Goal: Transaction & Acquisition: Subscribe to service/newsletter

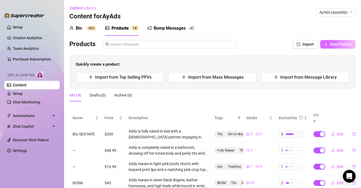
click at [337, 46] on span "New Product" at bounding box center [341, 44] width 22 height 4
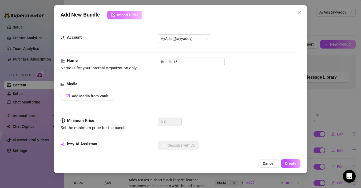
click at [130, 14] on span "Import PPVs" at bounding box center [127, 15] width 21 height 4
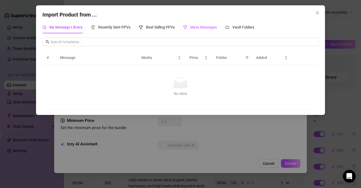
click at [191, 29] on span "Mass Messages" at bounding box center [203, 27] width 27 height 4
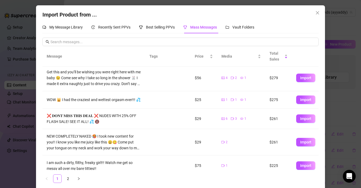
scroll to position [125, 0]
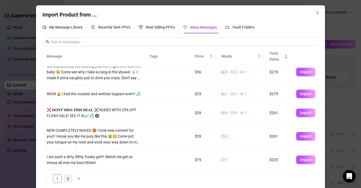
click at [66, 179] on link "2" at bounding box center [68, 179] width 8 height 8
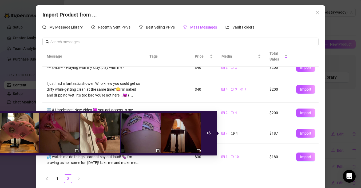
scroll to position [0, 0]
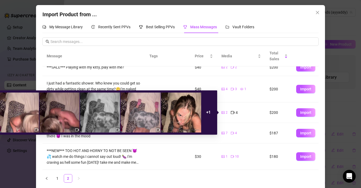
click at [233, 113] on icon "video-camera" at bounding box center [233, 112] width 4 height 3
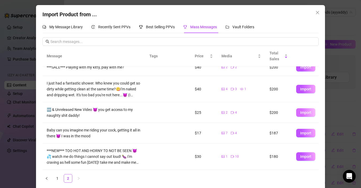
click at [310, 113] on span "Import" at bounding box center [305, 112] width 11 height 4
type textarea "🆕 & Unreleased New Video 😈 you get access to my naughty shit daddy!"
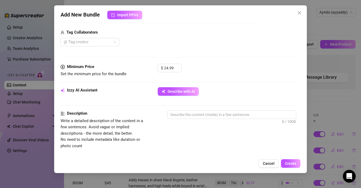
scroll to position [174, 0]
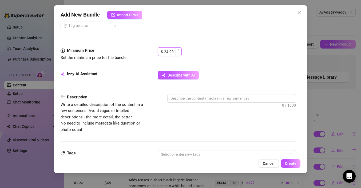
click at [166, 51] on input "24.99" at bounding box center [172, 52] width 17 height 8
type input "34.99"
click at [189, 79] on button "Describe with AI" at bounding box center [178, 75] width 41 height 9
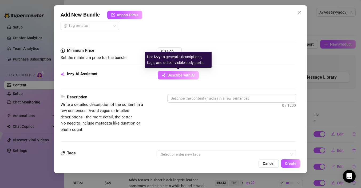
click at [189, 79] on button "Describe with AI" at bounding box center [178, 75] width 41 height 9
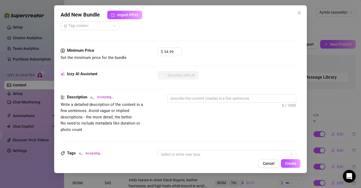
type textarea "Addy"
type textarea "Addy teases"
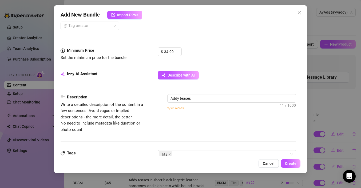
type textarea "Addy teases in"
type textarea "Addy teases in a"
type textarea "Addy teases in a bedroom"
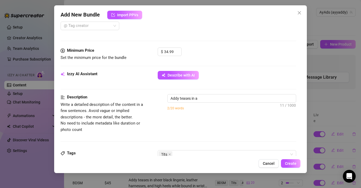
type textarea "Addy teases in a bedroom"
type textarea "Addy teases in a bedroom wearing"
type textarea "Addy teases in a bedroom wearing tight"
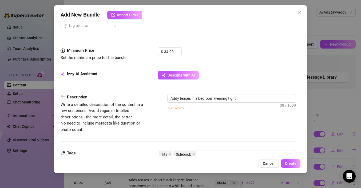
type textarea "Addy teases in a bedroom wearing tight grey"
type textarea "Addy teases in a bedroom wearing tight grey tie-dye"
type textarea "Addy teases in a bedroom wearing tight grey tie-dye leggings"
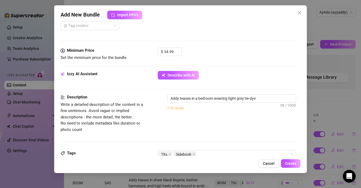
type textarea "Addy teases in a bedroom wearing tight grey tie-dye leggings"
type textarea "Addy teases in a bedroom wearing tight grey tie-dye leggings and"
type textarea "Addy teases in a bedroom wearing tight grey tie-dye leggings and pink"
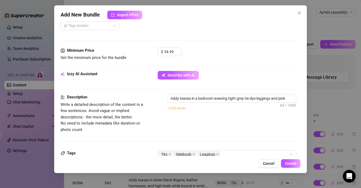
type textarea "Addy teases in a bedroom wearing tight grey tie-dye leggings and pink socks,"
type textarea "Addy teases in a bedroom wearing tight grey tie-dye leggings and pink socks, sh…"
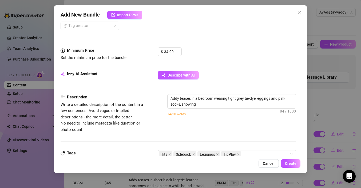
type textarea "Addy teases in a bedroom wearing tight grey tie-dye leggings and pink socks, sh…"
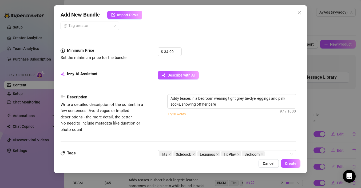
type textarea "Addy teases in a bedroom wearing tight grey tie-dye leggings and pink socks, sh…"
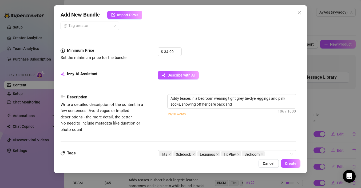
type textarea "Addy teases in a bedroom wearing tight grey tie-dye leggings and pink socks, sh…"
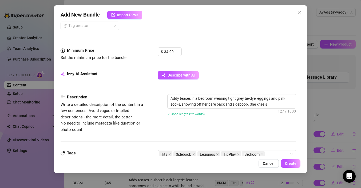
type textarea "Addy teases in a bedroom wearing tight grey tie-dye leggings and pink socks, sh…"
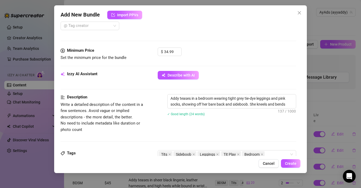
type textarea "Addy teases in a bedroom wearing tight grey tie-dye leggings and pink socks, sh…"
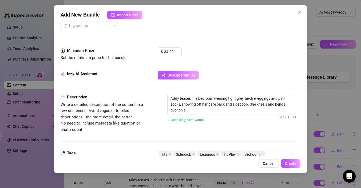
type textarea "Addy teases in a bedroom wearing tight grey tie-dye leggings and pink socks, sh…"
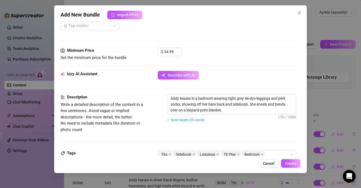
type textarea "Addy teases in a bedroom wearing tight grey tie-dye leggings and pink socks, sh…"
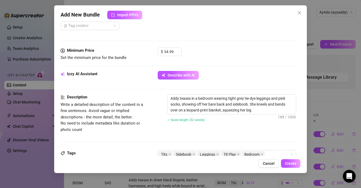
type textarea "Addy teases in a bedroom wearing tight grey tie-dye leggings and pink socks, sh…"
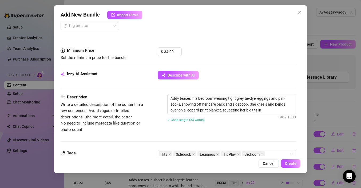
type textarea "Addy teases in a bedroom wearing tight grey tie-dye leggings and pink socks, sh…"
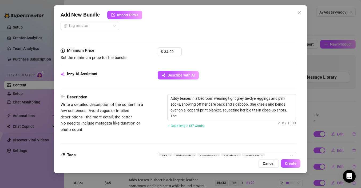
type textarea "Addy teases in a bedroom wearing tight grey tie-dye leggings and pink socks, sh…"
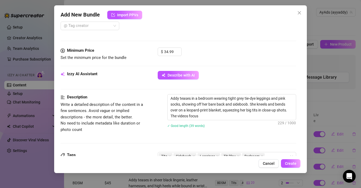
type textarea "Addy teases in a bedroom wearing tight grey tie-dye leggings and pink socks, sh…"
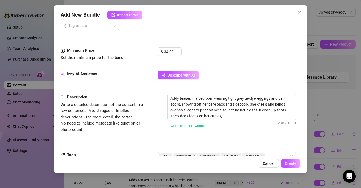
type textarea "Addy teases in a bedroom wearing tight grey tie-dye leggings and pink socks, sh…"
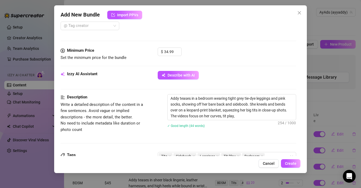
type textarea "Addy teases in a bedroom wearing tight grey tie-dye leggings and pink socks, sh…"
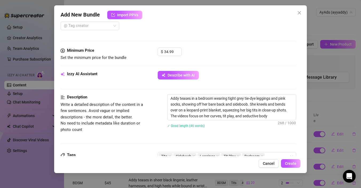
type textarea "Addy teases in a bedroom wearing tight grey tie-dye leggings and pink socks, sh…"
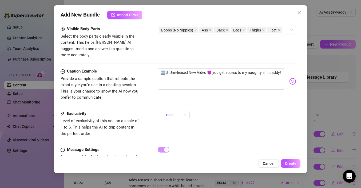
scroll to position [336, 0]
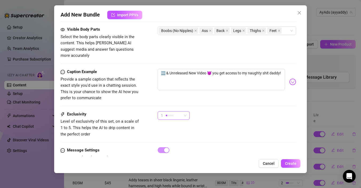
click at [181, 111] on div "1" at bounding box center [171, 115] width 21 height 8
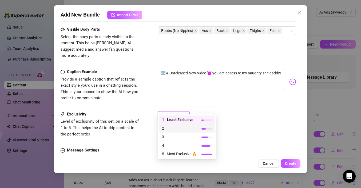
click at [174, 129] on span "2" at bounding box center [179, 128] width 35 height 6
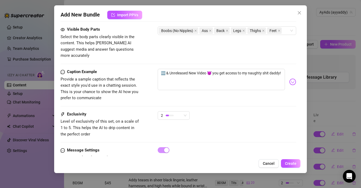
click at [234, 122] on div "Exclusivity Level of exclusivity of this set, on a scale of 1 to 5. This helps …" at bounding box center [179, 124] width 236 height 26
click at [290, 162] on span "Create" at bounding box center [290, 163] width 11 height 4
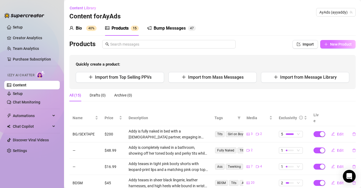
click at [336, 47] on button "New Product" at bounding box center [337, 44] width 35 height 9
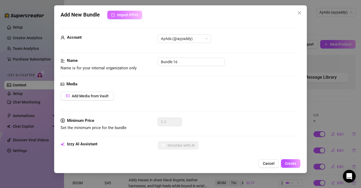
click at [122, 15] on span "Import PPVs" at bounding box center [127, 15] width 21 height 4
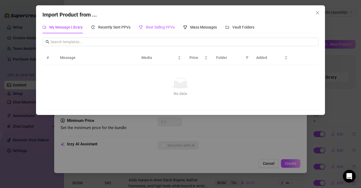
click at [155, 28] on span "Best Selling PPVs" at bounding box center [160, 27] width 29 height 4
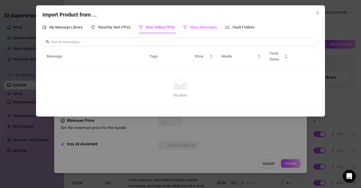
click at [190, 29] on div "Mass Messages" at bounding box center [200, 27] width 34 height 6
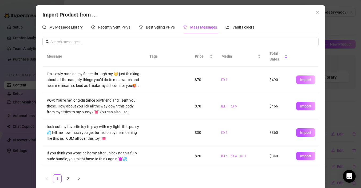
click at [308, 82] on span "Import" at bounding box center [305, 80] width 11 height 4
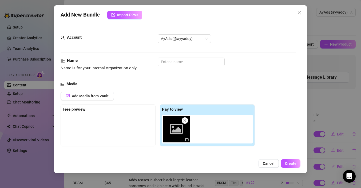
scroll to position [83, 0]
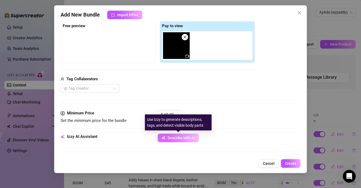
click at [182, 140] on button "Describe with AI" at bounding box center [178, 138] width 41 height 9
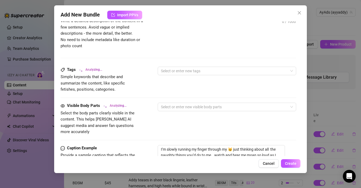
scroll to position [321, 0]
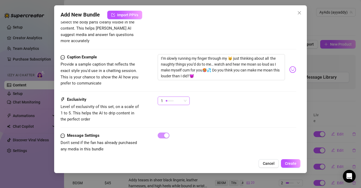
click at [177, 97] on div "1" at bounding box center [171, 101] width 21 height 8
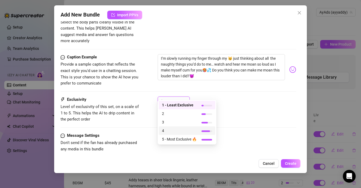
click at [172, 132] on span "4" at bounding box center [179, 131] width 35 height 6
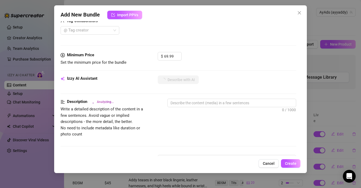
scroll to position [137, 0]
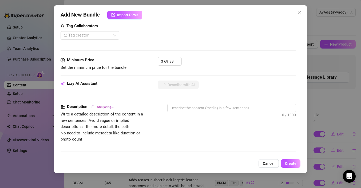
type textarea "The"
type textarea "The image"
type textarea "The image is"
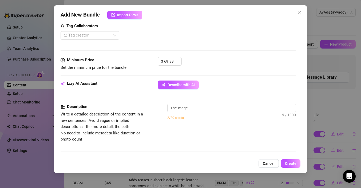
type textarea "The image is"
type textarea "The image is completely"
type textarea "The image is completely dark,"
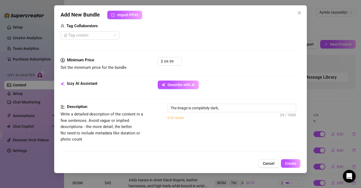
type textarea "The image is completely dark, making"
type textarea "The image is completely dark, making it"
type textarea "The image is completely dark, making it impossible"
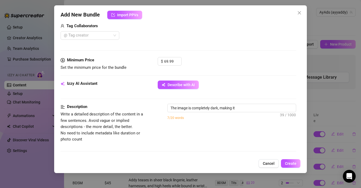
type textarea "The image is completely dark, making it impossible"
type textarea "The image is completely dark, making it impossible to"
type textarea "The image is completely dark, making it impossible to see"
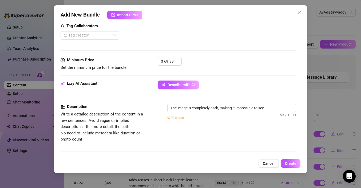
type textarea "The image is completely dark, making it impossible to see any"
type textarea "The image is completely dark, making it impossible to see any details"
type textarea "The image is completely dark, making it impossible to see any details of"
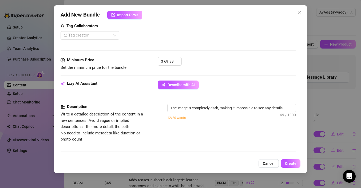
type textarea "The image is completely dark, making it impossible to see any details of"
type textarea "The image is completely dark, making it impossible to see any details of the"
type textarea "The image is completely dark, making it impossible to see any details of the ou…"
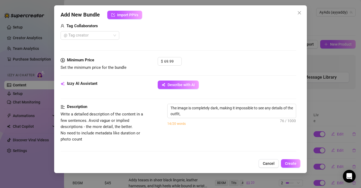
type textarea "The image is completely dark, making it impossible to see any details of the ou…"
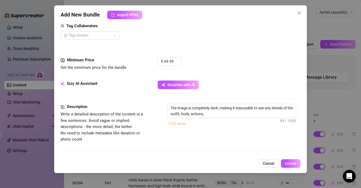
type textarea "The image is completely dark, making it impossible to see any details of the ou…"
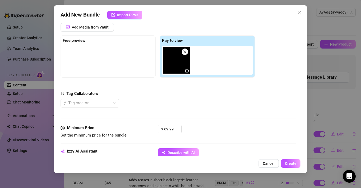
scroll to position [0, 0]
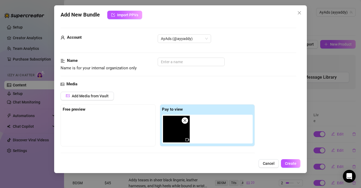
click at [185, 140] on icon "video-camera" at bounding box center [187, 139] width 4 height 3
click at [185, 121] on icon "close" at bounding box center [185, 121] width 4 height 4
type input "0"
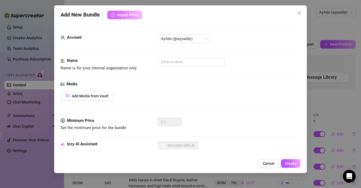
click at [133, 19] on button "Import PPVs" at bounding box center [124, 15] width 35 height 9
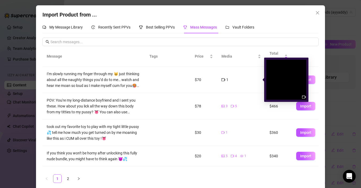
click at [224, 79] on icon "video-camera" at bounding box center [223, 79] width 4 height 3
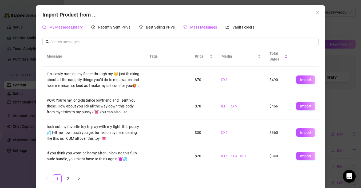
click at [67, 29] on span "My Message Library" at bounding box center [65, 27] width 33 height 4
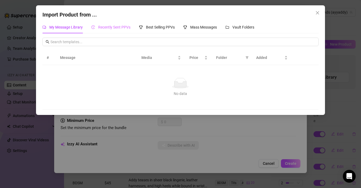
click at [118, 31] on div "Recently Sent PPVs" at bounding box center [110, 27] width 39 height 12
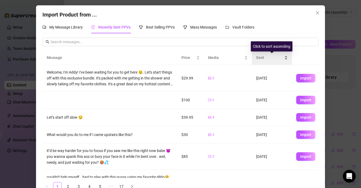
click at [271, 60] on span "Sent" at bounding box center [269, 58] width 27 height 6
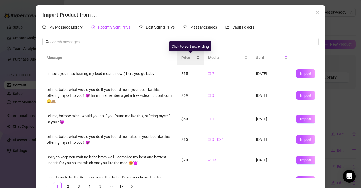
click at [191, 60] on span "Price" at bounding box center [188, 58] width 14 height 6
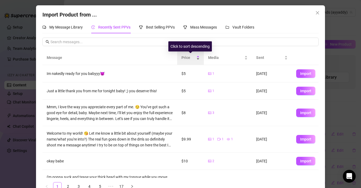
click at [191, 60] on span "Price" at bounding box center [188, 58] width 14 height 6
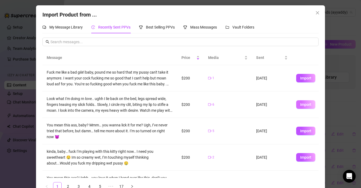
click at [302, 104] on span "Import" at bounding box center [305, 104] width 11 height 4
type textarea "Look what I'm doing rn love.. ughh I lie back on the bed, legs spread wide, fin…"
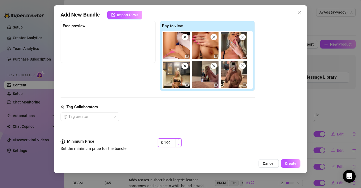
click at [178, 144] on icon "down" at bounding box center [179, 144] width 2 height 2
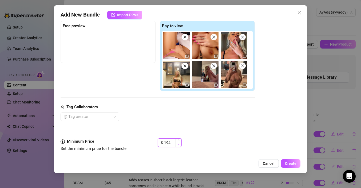
click at [178, 144] on icon "down" at bounding box center [179, 144] width 2 height 2
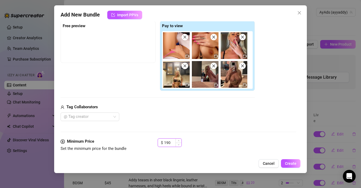
click at [167, 142] on input "190" at bounding box center [172, 143] width 17 height 8
click at [168, 142] on input "190" at bounding box center [172, 143] width 17 height 8
type input "140"
click at [224, 120] on div "@ Tag creator" at bounding box center [158, 117] width 194 height 9
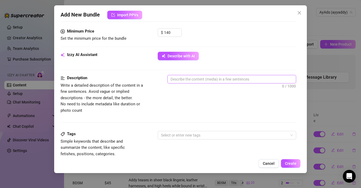
scroll to position [190, 0]
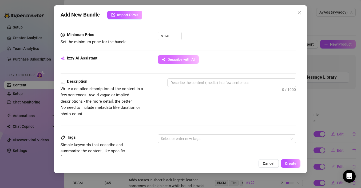
click at [170, 60] on span "Describe with AI" at bounding box center [180, 59] width 27 height 4
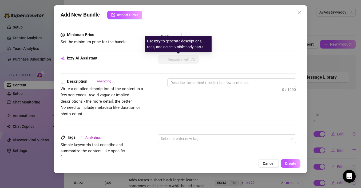
type textarea "Addy"
type textarea "Addy teases"
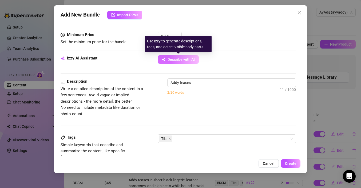
type textarea "Addy teases in"
type textarea "Addy teases in a"
type textarea "Addy teases in a mix"
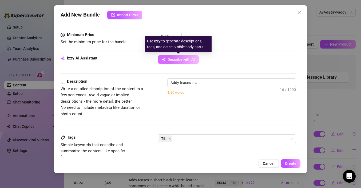
type textarea "Addy teases in a mix"
type textarea "Addy teases in a mix of"
type textarea "Addy teases in a mix of lingerie"
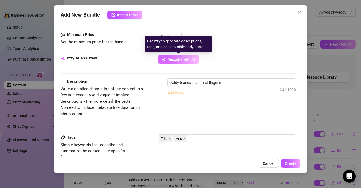
type textarea "Addy teases in a mix of lingerie and"
type textarea "Addy teases in a mix of lingerie and fully"
type textarea "Addy teases in a mix of lingerie and fully nude"
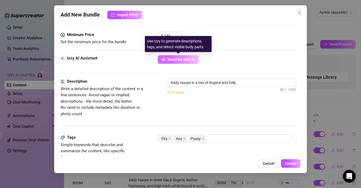
type textarea "Addy teases in a mix of lingerie and fully nude"
type textarea "Addy teases in a mix of lingerie and fully nude shots,"
type textarea "Addy teases in a mix of lingerie and fully nude shots, showing"
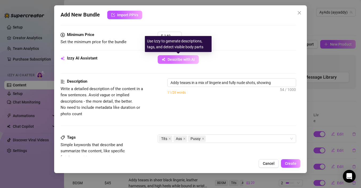
type textarea "Addy teases in a mix of lingerie and fully nude shots, showing off"
type textarea "Addy teases in a mix of lingerie and fully nude shots, showing off her"
type textarea "Addy teases in a mix of lingerie and fully nude shots, showing off her perky"
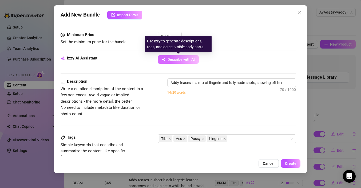
type textarea "Addy teases in a mix of lingerie and fully nude shots, showing off her perky"
type textarea "Addy teases in a mix of lingerie and fully nude shots, showing off her perky ti…"
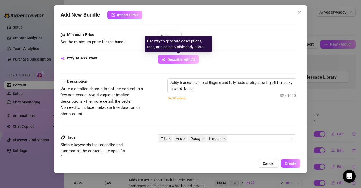
type textarea "Addy teases in a mix of lingerie and fully nude shots, showing off her perky ti…"
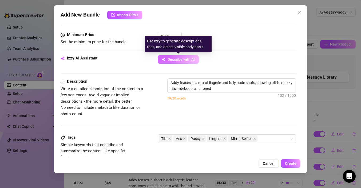
type textarea "Addy teases in a mix of lingerie and fully nude shots, showing off her perky ti…"
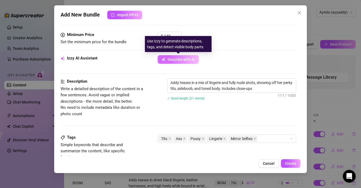
type textarea "Addy teases in a mix of lingerie and fully nude shots, showing off her perky ti…"
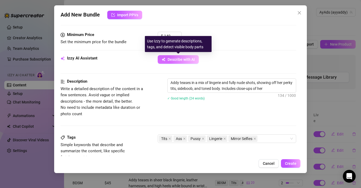
type textarea "Addy teases in a mix of lingerie and fully nude shots, showing off her perky ti…"
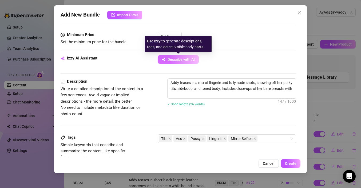
type textarea "Addy teases in a mix of lingerie and fully nude shots, showing off her perky ti…"
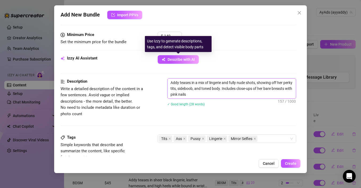
type textarea "Addy teases in a mix of lingerie and fully nude shots, showing off her perky ti…"
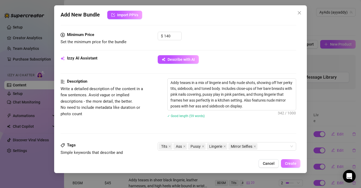
click at [288, 165] on span "Create" at bounding box center [290, 163] width 11 height 4
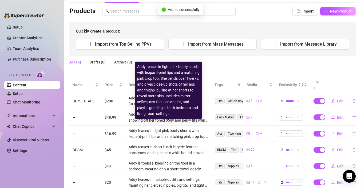
scroll to position [0, 0]
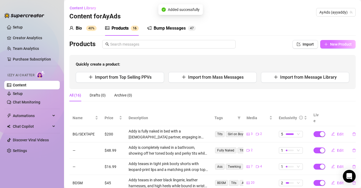
click at [331, 48] on button "New Product" at bounding box center [337, 44] width 35 height 9
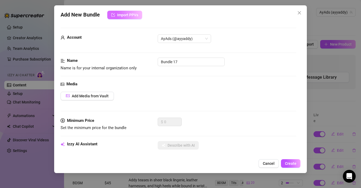
click at [135, 14] on span "Import PPVs" at bounding box center [127, 15] width 21 height 4
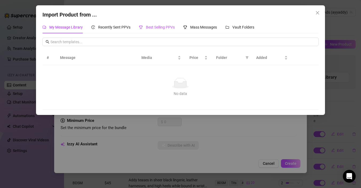
click at [157, 30] on div "Best Selling PPVs" at bounding box center [157, 27] width 36 height 6
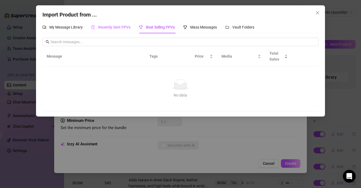
click at [119, 27] on span "Recently Sent PPVs" at bounding box center [114, 27] width 32 height 4
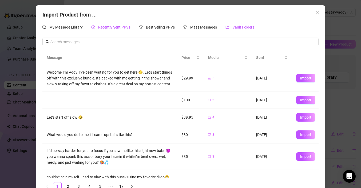
click at [244, 28] on span "Vault Folders" at bounding box center [243, 27] width 22 height 4
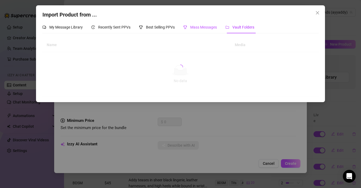
click at [203, 29] on div "Mass Messages" at bounding box center [200, 27] width 34 height 6
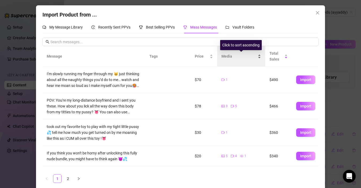
click at [230, 57] on span "Media" at bounding box center [238, 56] width 35 height 6
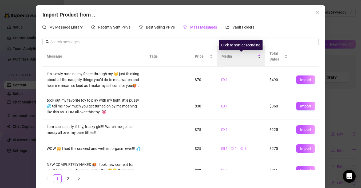
click at [229, 57] on span "Media" at bounding box center [238, 56] width 35 height 6
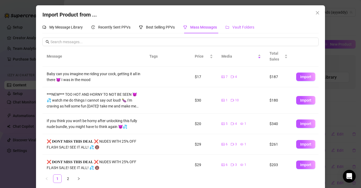
click at [239, 28] on span "Vault Folders" at bounding box center [243, 27] width 22 height 4
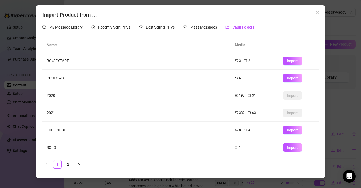
click at [235, 78] on icon "video-camera" at bounding box center [236, 78] width 3 height 3
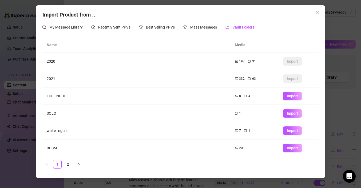
scroll to position [70, 0]
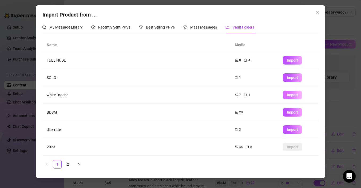
click at [295, 96] on span "Import" at bounding box center [292, 95] width 11 height 4
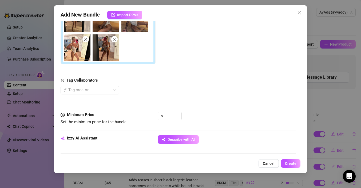
scroll to position [143, 0]
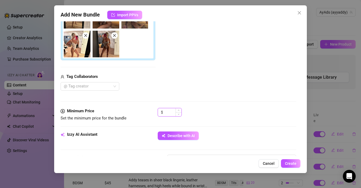
click at [171, 113] on input at bounding box center [172, 112] width 17 height 8
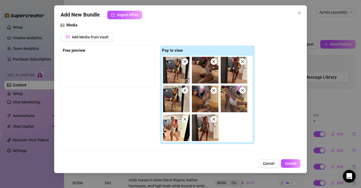
scroll to position [73, 0]
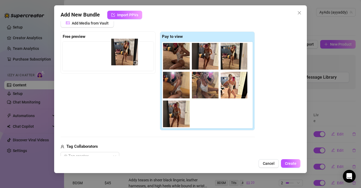
drag, startPoint x: 172, startPoint y: 63, endPoint x: 118, endPoint y: 59, distance: 54.8
click at [117, 59] on div "Free preview Pay to view" at bounding box center [158, 80] width 194 height 99
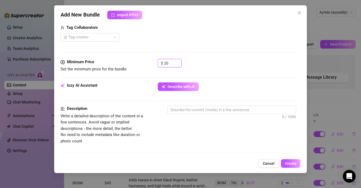
scroll to position [222, 0]
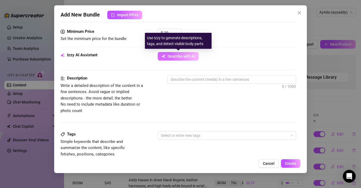
click at [174, 58] on span "Describe with AI" at bounding box center [180, 56] width 27 height 4
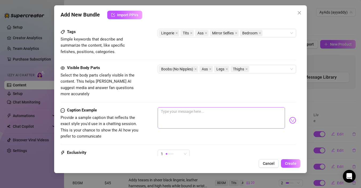
scroll to position [342, 0]
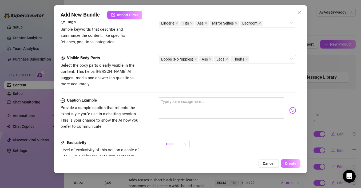
click at [293, 166] on button "Create" at bounding box center [290, 163] width 19 height 9
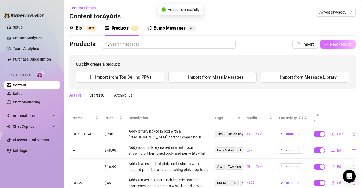
click at [324, 44] on icon "plus" at bounding box center [326, 44] width 4 height 4
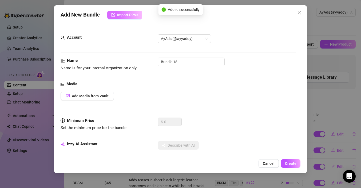
click at [123, 13] on span "Import PPVs" at bounding box center [127, 15] width 21 height 4
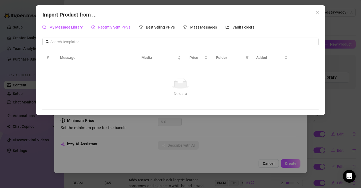
click at [119, 27] on span "Recently Sent PPVs" at bounding box center [114, 27] width 32 height 4
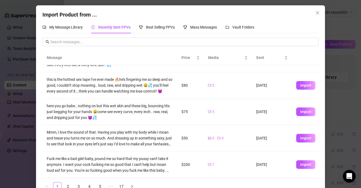
scroll to position [12, 0]
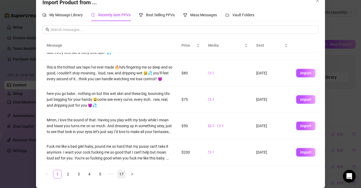
click at [122, 175] on link "17" at bounding box center [121, 174] width 8 height 8
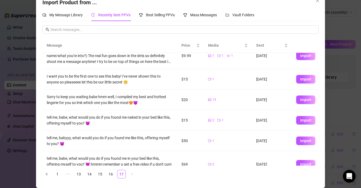
scroll to position [74, 0]
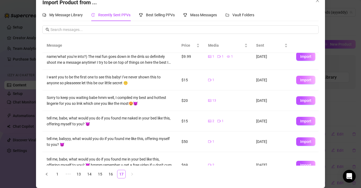
click at [306, 79] on span "Import" at bounding box center [305, 80] width 11 height 4
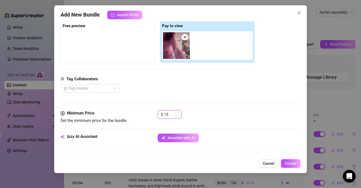
click at [166, 114] on input "15" at bounding box center [172, 114] width 17 height 8
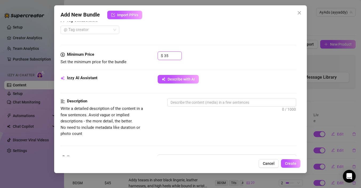
scroll to position [157, 0]
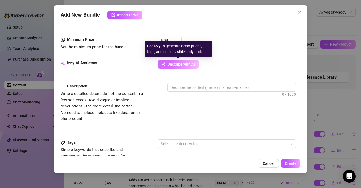
click at [182, 67] on button "Describe with AI" at bounding box center [178, 64] width 41 height 9
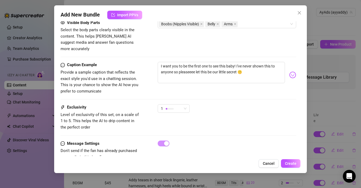
scroll to position [323, 0]
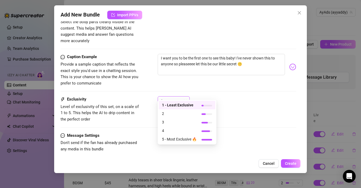
click at [180, 97] on div "1" at bounding box center [171, 101] width 21 height 8
click at [179, 118] on div "3" at bounding box center [187, 122] width 57 height 9
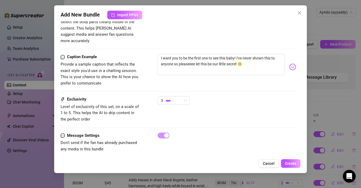
click at [295, 158] on div "Add New Bundle Import PPVs Account AyAds (@ayyaddy) Name Name is for your inter…" at bounding box center [180, 89] width 253 height 168
click at [293, 163] on span "Create" at bounding box center [290, 163] width 11 height 4
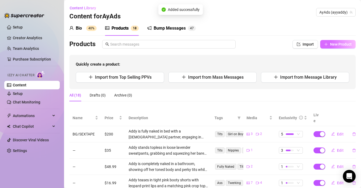
click at [331, 42] on span "New Product" at bounding box center [341, 44] width 22 height 4
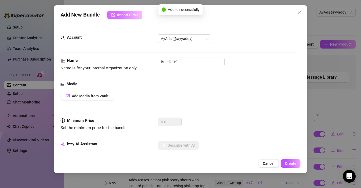
click at [119, 16] on span "Import PPVs" at bounding box center [127, 15] width 21 height 4
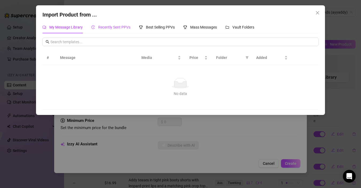
click at [121, 25] on span "Recently Sent PPVs" at bounding box center [114, 27] width 32 height 4
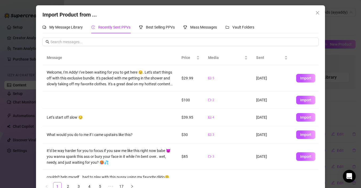
scroll to position [124, 0]
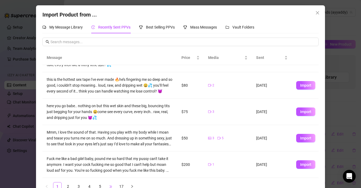
click at [109, 187] on span "•••" at bounding box center [110, 186] width 9 height 9
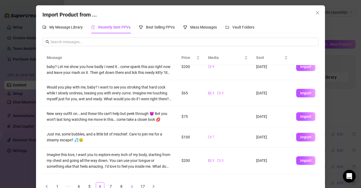
scroll to position [0, 0]
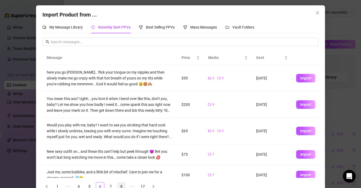
click at [122, 188] on link "8" at bounding box center [121, 186] width 8 height 8
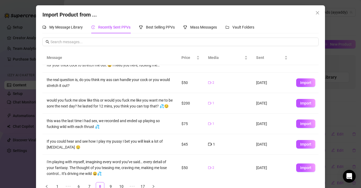
scroll to position [107, 0]
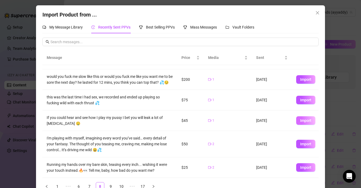
click at [304, 123] on button "Import" at bounding box center [305, 120] width 19 height 9
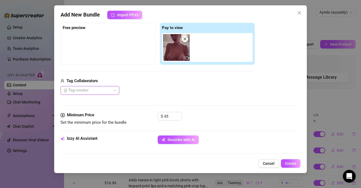
scroll to position [83, 0]
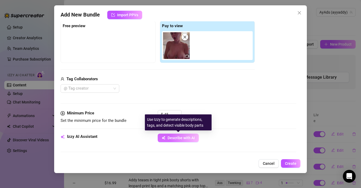
click at [184, 138] on span "Describe with AI" at bounding box center [180, 138] width 27 height 4
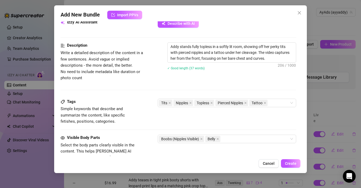
scroll to position [321, 0]
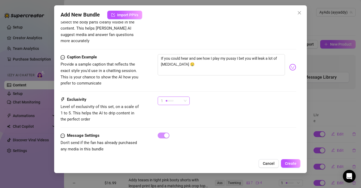
click at [182, 97] on span "1" at bounding box center [174, 101] width 26 height 8
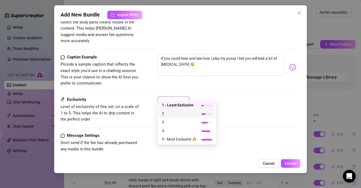
click at [182, 115] on span "2" at bounding box center [179, 114] width 35 height 6
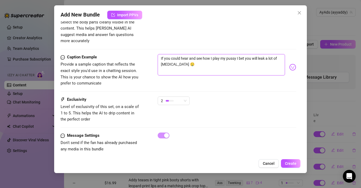
drag, startPoint x: 193, startPoint y: 61, endPoint x: 145, endPoint y: 50, distance: 49.4
click at [144, 54] on div "Caption Example Provide a sample caption that reflects the exact style you'd us…" at bounding box center [179, 70] width 236 height 33
click at [163, 54] on textarea "If you could hear and see how I play my pussy I bet you will leak a lot of [MED…" at bounding box center [221, 64] width 127 height 21
click at [186, 60] on textarea "If you could hear and see how I play my pussy I bet you will leak a lot of [MED…" at bounding box center [221, 64] width 127 height 21
click at [234, 54] on textarea "If you could hear and see how I play my pussy I bet you will leak a lot of [MED…" at bounding box center [221, 64] width 127 height 21
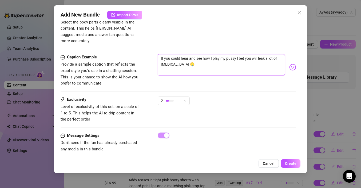
drag, startPoint x: 237, startPoint y: 51, endPoint x: 230, endPoint y: 51, distance: 7.5
click at [230, 54] on textarea "If you could hear and see how I play my pussy I bet you will leak a lot of [MED…" at bounding box center [221, 64] width 127 height 21
click at [231, 54] on textarea "If you could hear and see how I play my pussy I bet you will leak a lot of [MED…" at bounding box center [221, 64] width 127 height 21
drag, startPoint x: 236, startPoint y: 53, endPoint x: 221, endPoint y: 53, distance: 15.2
click at [221, 54] on textarea "If you could hear and see how I play my pussy I bet you will leak a lot of [MED…" at bounding box center [221, 64] width 127 height 21
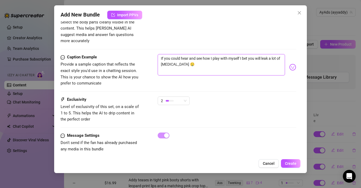
click at [284, 62] on textarea "If you could hear and see how I play with myself I bet you will leak a lot of […" at bounding box center [221, 64] width 127 height 21
click at [256, 54] on textarea "If you could hear and see how I play with myself I bet you will leak a lot of […" at bounding box center [221, 64] width 127 height 21
drag, startPoint x: 262, startPoint y: 52, endPoint x: 275, endPoint y: 60, distance: 14.9
click at [275, 60] on textarea "If you could hear and see how I play with myself I bet you will leak a lot of […" at bounding box center [221, 64] width 127 height 21
drag, startPoint x: 275, startPoint y: 60, endPoint x: 262, endPoint y: 52, distance: 15.7
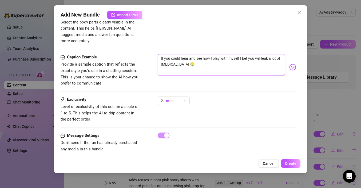
click at [262, 54] on textarea "If you could hear and see how I play with myself I bet you will leak a lot of […" at bounding box center [221, 64] width 127 height 21
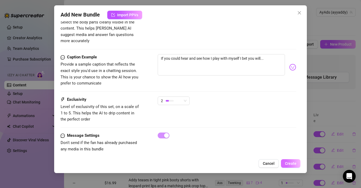
click at [291, 166] on button "Create" at bounding box center [290, 163] width 19 height 9
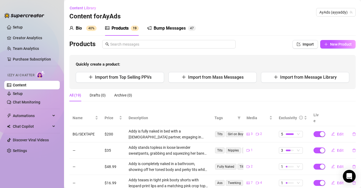
click at [178, 29] on div "Bump Messages" at bounding box center [170, 28] width 32 height 6
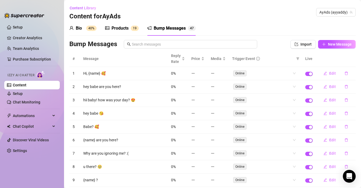
click at [119, 31] on div "Products" at bounding box center [119, 28] width 17 height 6
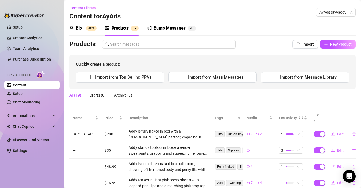
click at [85, 32] on div "Bio 40%" at bounding box center [82, 28] width 27 height 15
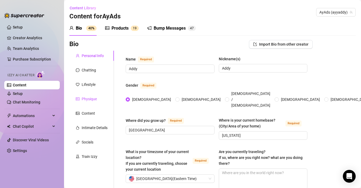
click at [95, 100] on div "Physique" at bounding box center [89, 99] width 15 height 6
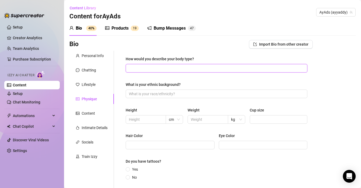
click at [170, 68] on input "How would you describe your body type?" at bounding box center [216, 68] width 174 height 6
click at [182, 90] on span at bounding box center [217, 94] width 182 height 9
click at [149, 119] on input "text" at bounding box center [145, 120] width 33 height 6
click at [175, 122] on span "cm" at bounding box center [174, 119] width 11 height 8
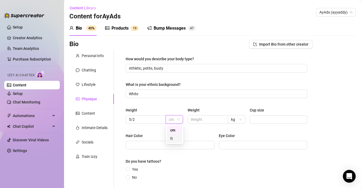
click at [176, 138] on div "ft" at bounding box center [174, 139] width 9 height 6
click at [149, 122] on input "5/2" at bounding box center [145, 120] width 33 height 6
click at [201, 120] on input "text" at bounding box center [207, 120] width 33 height 6
click at [278, 120] on input "Cup size" at bounding box center [278, 120] width 50 height 6
click at [218, 133] on div "Hair Color [MEDICAL_DATA]" at bounding box center [217, 143] width 182 height 21
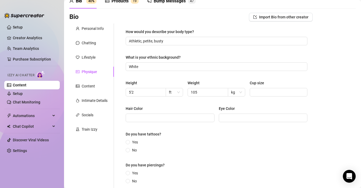
scroll to position [37, 0]
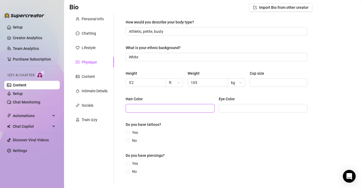
click at [181, 110] on input "Hair Color" at bounding box center [169, 108] width 81 height 6
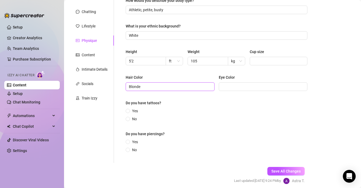
scroll to position [80, 0]
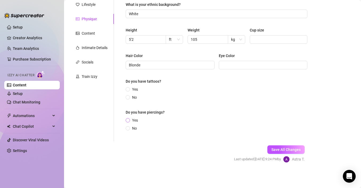
click at [126, 119] on label "Yes" at bounding box center [133, 120] width 14 height 6
click at [127, 119] on input "Yes" at bounding box center [128, 120] width 2 height 3
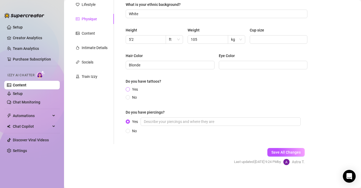
click at [126, 88] on label "Yes" at bounding box center [133, 89] width 14 height 6
click at [127, 88] on input "Yes" at bounding box center [128, 89] width 2 height 3
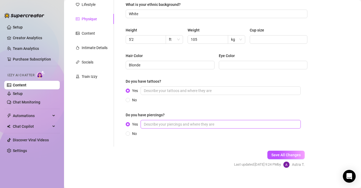
click at [176, 124] on input "Yes" at bounding box center [221, 124] width 160 height 9
click at [282, 159] on button "Save All Changes" at bounding box center [285, 155] width 37 height 9
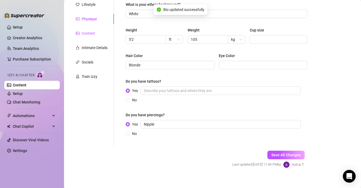
click at [89, 34] on div "Content" at bounding box center [88, 33] width 13 height 6
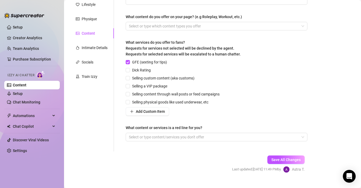
click at [131, 73] on div "GFE (sexting for tips) Dick Rating Selling custom content (aka customs) Selling…" at bounding box center [174, 87] width 96 height 57
click at [130, 70] on span at bounding box center [128, 70] width 4 height 4
click at [129, 70] on input "Dick Rating" at bounding box center [128, 70] width 4 height 4
click at [130, 79] on span at bounding box center [128, 78] width 4 height 4
click at [129, 79] on input "Selling custom content (aka customs)" at bounding box center [128, 78] width 4 height 4
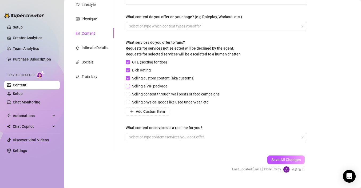
click at [129, 87] on span at bounding box center [128, 86] width 4 height 4
click at [129, 87] on input "Selling a VIP package" at bounding box center [128, 86] width 4 height 4
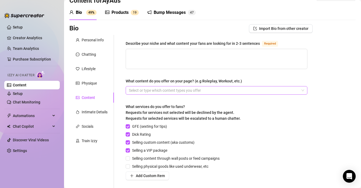
scroll to position [0, 0]
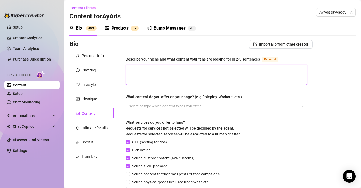
click at [174, 71] on textarea "Describe your niche and what content your fans are looking for in 2-3 sentences…" at bounding box center [216, 75] width 181 height 20
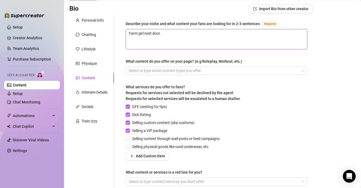
scroll to position [90, 0]
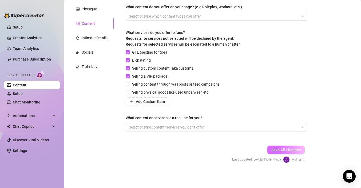
click at [286, 153] on button "Save All Changes" at bounding box center [285, 150] width 37 height 9
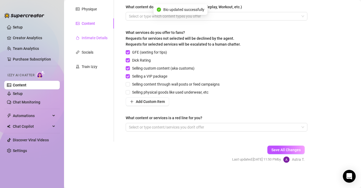
click at [93, 39] on div "Intimate Details" at bounding box center [95, 38] width 26 height 6
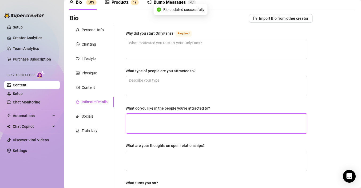
scroll to position [0, 0]
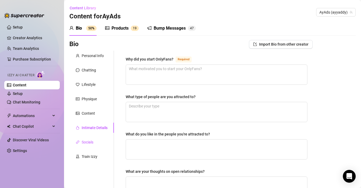
click at [82, 142] on div "Socials" at bounding box center [88, 142] width 12 height 6
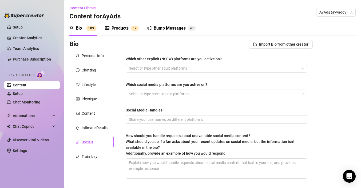
scroll to position [47, 0]
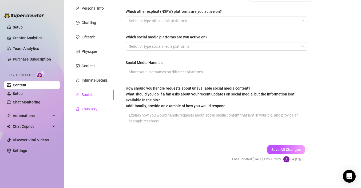
click at [91, 110] on div "Train Izzy" at bounding box center [90, 109] width 16 height 6
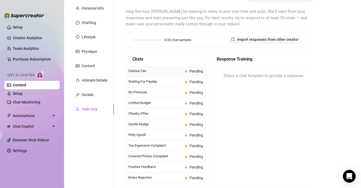
click at [176, 71] on span "Curious Fan" at bounding box center [155, 70] width 55 height 5
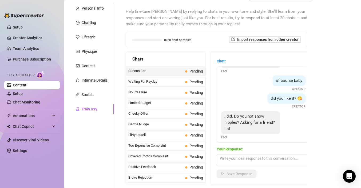
scroll to position [23, 0]
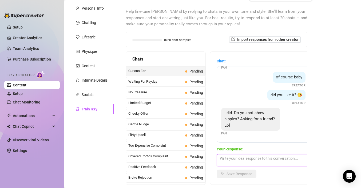
click at [265, 157] on textarea at bounding box center [263, 160] width 93 height 12
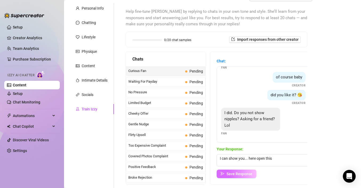
click at [245, 177] on button "Save Response" at bounding box center [237, 174] width 40 height 9
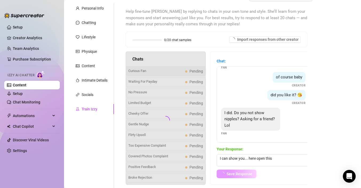
click at [245, 174] on span "Save Response" at bounding box center [239, 174] width 26 height 4
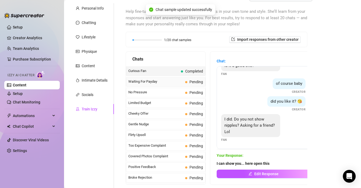
click at [194, 83] on span "Pending" at bounding box center [196, 82] width 14 height 4
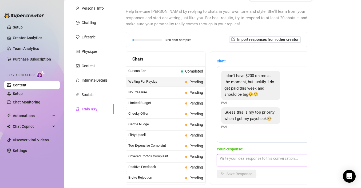
click at [243, 163] on textarea at bounding box center [263, 160] width 93 height 12
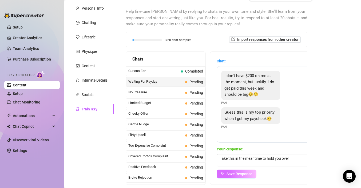
click at [242, 171] on button "Save Response" at bounding box center [237, 174] width 40 height 9
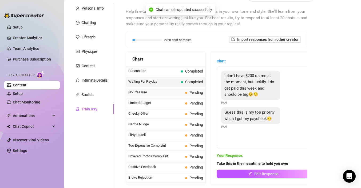
click at [177, 92] on span "No Pressure" at bounding box center [155, 92] width 55 height 5
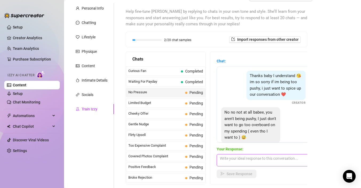
click at [242, 160] on textarea at bounding box center [263, 160] width 93 height 12
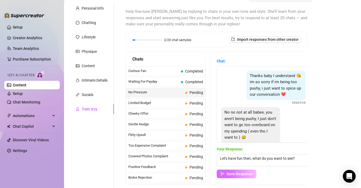
click at [247, 171] on button "Save Response" at bounding box center [237, 174] width 40 height 9
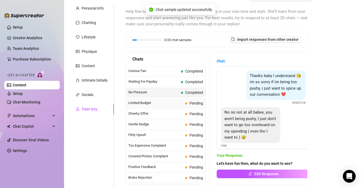
click at [164, 103] on span "Limited Budget" at bounding box center [155, 102] width 55 height 5
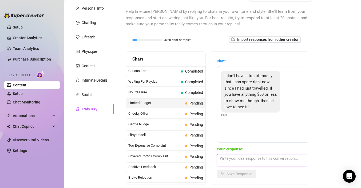
click at [241, 160] on textarea at bounding box center [263, 160] width 93 height 12
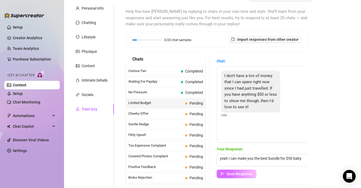
click at [236, 176] on button "Save Response" at bounding box center [237, 174] width 40 height 9
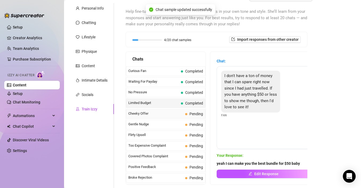
click at [178, 113] on span "Cheeky Offer" at bounding box center [155, 113] width 55 height 5
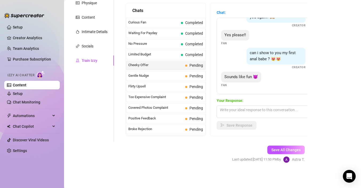
scroll to position [95, 0]
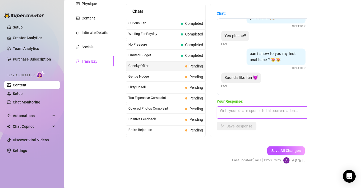
click at [266, 111] on textarea at bounding box center [263, 112] width 93 height 12
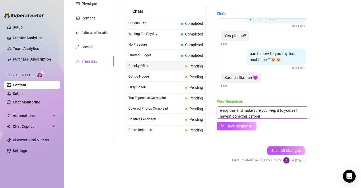
scroll to position [6, 0]
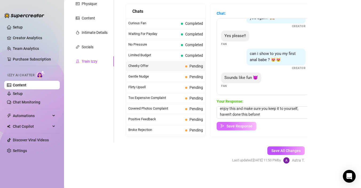
click at [249, 125] on span "Save Response" at bounding box center [239, 126] width 26 height 4
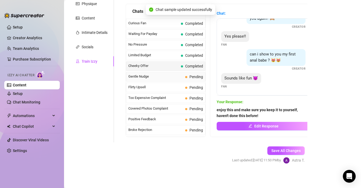
scroll to position [93, 0]
click at [189, 74] on span "Pending" at bounding box center [194, 77] width 18 height 6
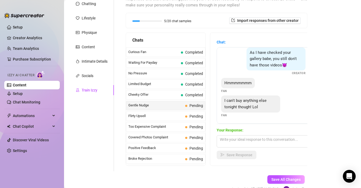
scroll to position [5, 0]
click at [251, 135] on textarea at bounding box center [263, 141] width 93 height 12
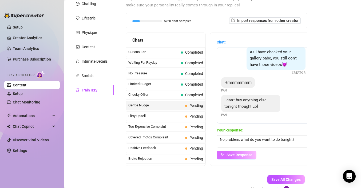
click at [239, 158] on button "Save Response" at bounding box center [237, 155] width 40 height 9
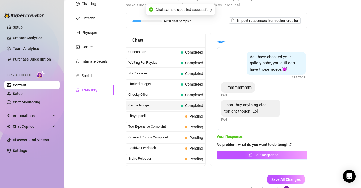
scroll to position [0, 0]
click at [194, 116] on span "Pending" at bounding box center [196, 116] width 14 height 4
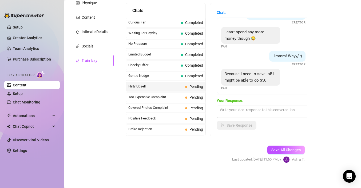
scroll to position [161, 0]
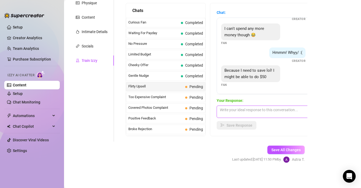
click at [273, 110] on textarea at bounding box center [263, 112] width 93 height 12
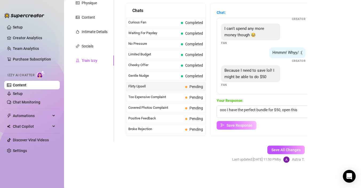
click at [249, 121] on button "Save Response" at bounding box center [237, 125] width 40 height 9
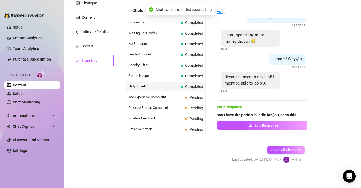
scroll to position [155, 0]
click at [162, 97] on span "Too Expensive Complaint" at bounding box center [155, 96] width 55 height 5
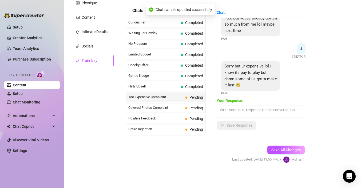
scroll to position [125, 0]
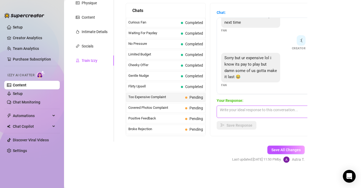
click at [263, 111] on textarea at bounding box center [263, 112] width 93 height 12
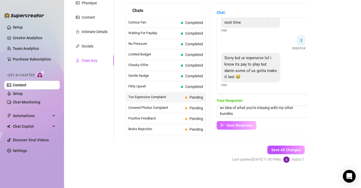
click at [249, 123] on span "Save Response" at bounding box center [239, 125] width 26 height 4
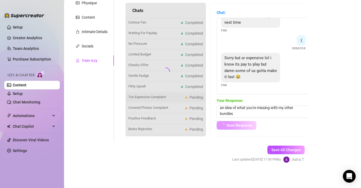
scroll to position [125, 0]
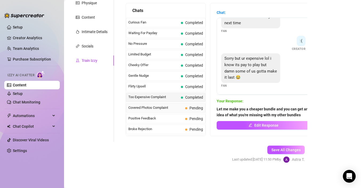
click at [187, 109] on span "Pending" at bounding box center [194, 108] width 18 height 6
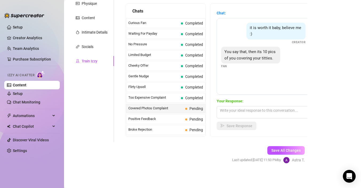
scroll to position [96, 0]
click at [246, 112] on textarea at bounding box center [263, 112] width 93 height 12
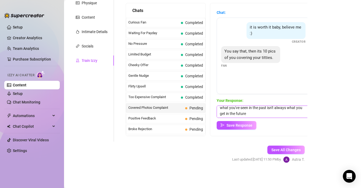
scroll to position [2, 0]
click at [247, 125] on span "Save Response" at bounding box center [239, 125] width 26 height 4
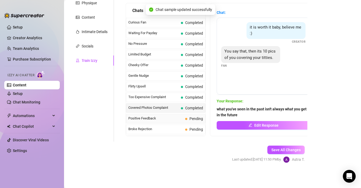
click at [190, 120] on span "Pending" at bounding box center [196, 119] width 14 height 4
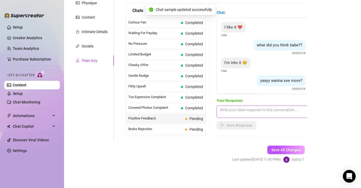
click at [250, 112] on textarea at bounding box center [263, 112] width 93 height 12
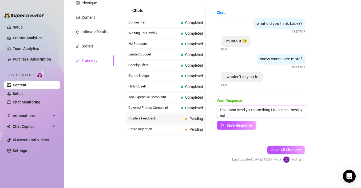
scroll to position [0, 0]
click at [297, 108] on textarea "I'm gonna send you something I took the otherday but have been too nervous to s…" at bounding box center [263, 112] width 93 height 12
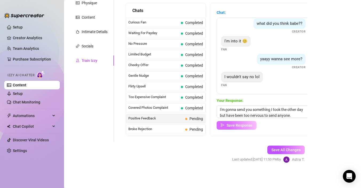
click at [231, 127] on span "Save Response" at bounding box center [239, 125] width 26 height 4
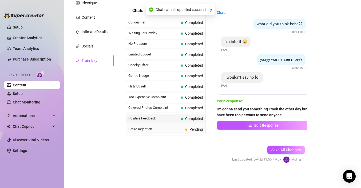
scroll to position [21, 0]
click at [178, 129] on span "Broke Rejection" at bounding box center [155, 128] width 55 height 5
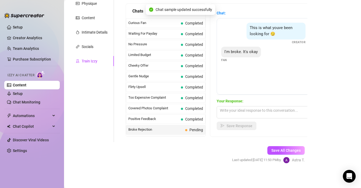
scroll to position [95, 0]
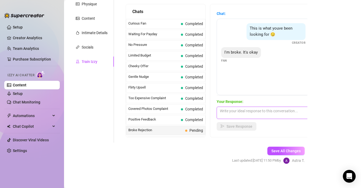
click at [236, 111] on textarea at bounding box center [263, 113] width 93 height 12
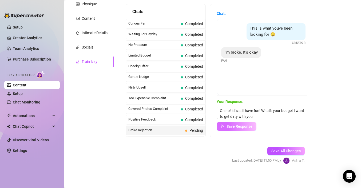
click at [233, 127] on span "Save Response" at bounding box center [239, 126] width 26 height 4
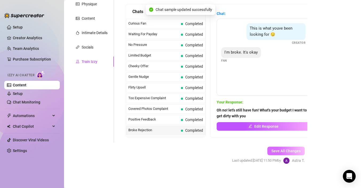
click at [290, 153] on span "Save All Changes" at bounding box center [285, 151] width 29 height 4
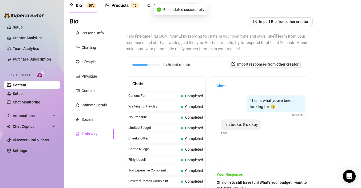
scroll to position [0, 0]
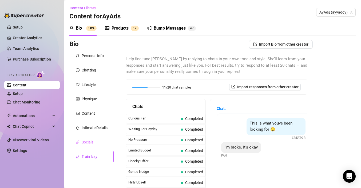
click at [83, 145] on div "Socials" at bounding box center [91, 142] width 45 height 10
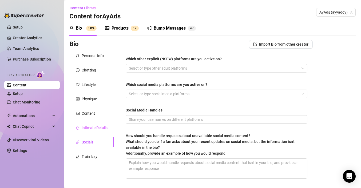
click at [94, 124] on div "Intimate Details" at bounding box center [91, 128] width 45 height 10
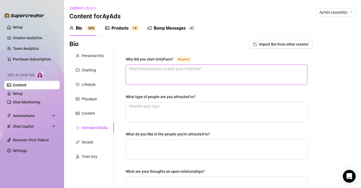
click at [163, 70] on textarea "Why did you start OnlyFans? Required" at bounding box center [216, 75] width 181 height 20
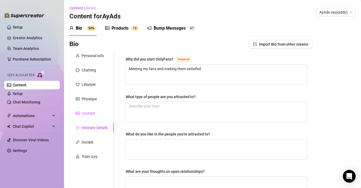
click at [83, 116] on div "Content" at bounding box center [88, 113] width 13 height 6
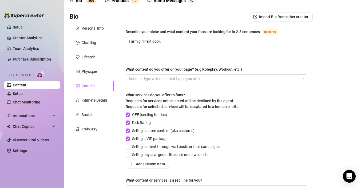
scroll to position [13, 0]
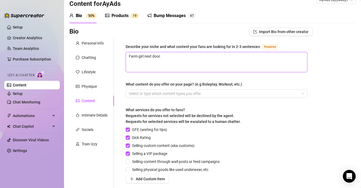
click at [164, 58] on textarea "Farm girl next door." at bounding box center [216, 62] width 181 height 20
drag, startPoint x: 171, startPoint y: 58, endPoint x: 93, endPoint y: 46, distance: 79.0
click at [92, 46] on div "Personal Info Chatting Lifestyle Physique Content Intimate Details Socials Trai…" at bounding box center [190, 128] width 243 height 181
click at [190, 58] on textarea "Farm girl next door." at bounding box center [216, 62] width 181 height 20
drag, startPoint x: 190, startPoint y: 58, endPoint x: 97, endPoint y: 52, distance: 93.3
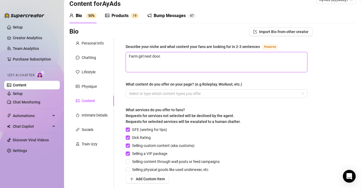
click at [96, 52] on div "Personal Info Chatting Lifestyle Physique Content Intimate Details Socials Trai…" at bounding box center [190, 128] width 243 height 181
paste textarea "Your favorite farm girl next door is finally letting her hair down. 😇 By day, I…"
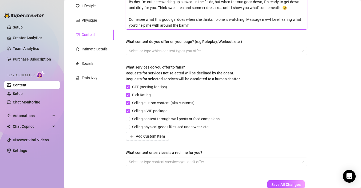
scroll to position [113, 0]
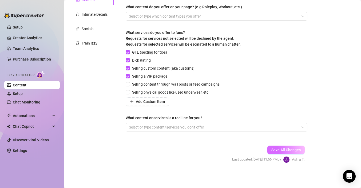
click at [296, 150] on span "Save All Changes" at bounding box center [285, 150] width 29 height 4
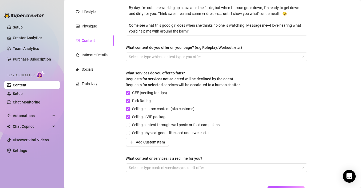
scroll to position [61, 0]
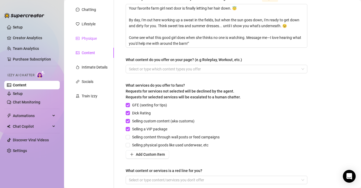
click at [88, 39] on div "Physique" at bounding box center [89, 38] width 15 height 6
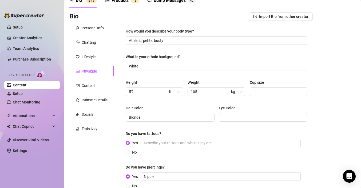
scroll to position [3, 0]
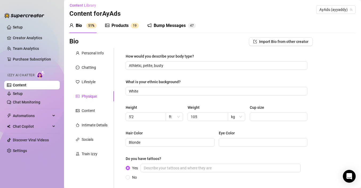
click at [89, 59] on div "Personal Info Chatting Lifestyle Physique Content Intimate Details Socials Trai…" at bounding box center [91, 136] width 45 height 176
click at [89, 73] on div "Personal Info Chatting Lifestyle Physique Content Intimate Details Socials Trai…" at bounding box center [91, 136] width 45 height 176
click at [90, 69] on div "Chatting" at bounding box center [89, 68] width 14 height 6
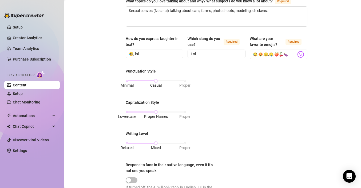
scroll to position [52, 0]
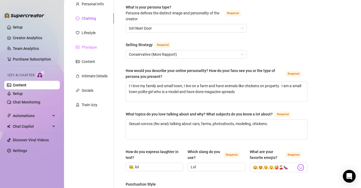
click at [93, 42] on div "Physique" at bounding box center [91, 47] width 45 height 10
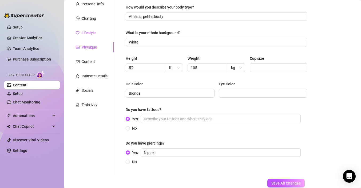
click at [91, 33] on div "Lifestyle" at bounding box center [89, 33] width 14 height 6
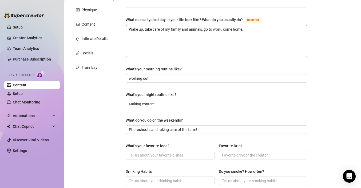
scroll to position [0, 0]
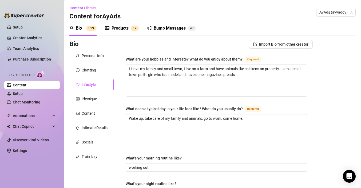
click at [120, 32] on div "Products 1 9" at bounding box center [122, 28] width 34 height 15
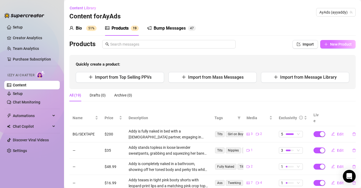
click at [338, 44] on span "New Product" at bounding box center [341, 44] width 22 height 4
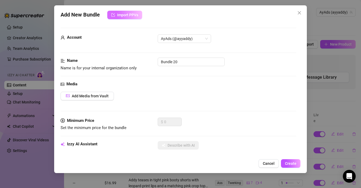
click at [134, 11] on button "Import PPVs" at bounding box center [124, 15] width 35 height 9
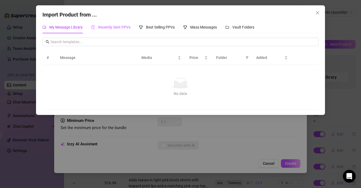
click at [114, 26] on span "Recently Sent PPVs" at bounding box center [114, 27] width 32 height 4
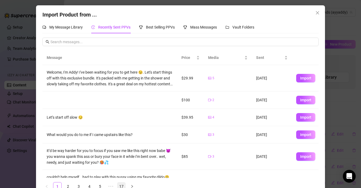
scroll to position [12, 0]
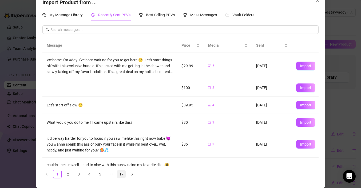
click at [121, 175] on link "17" at bounding box center [121, 174] width 8 height 8
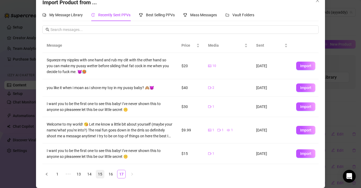
click at [97, 174] on link "15" at bounding box center [100, 174] width 8 height 8
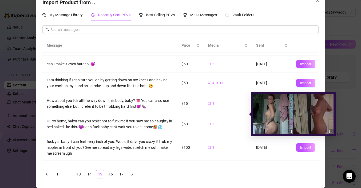
scroll to position [95, 0]
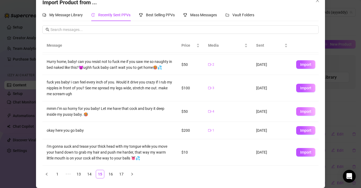
click at [306, 112] on span "Import" at bounding box center [305, 111] width 11 height 4
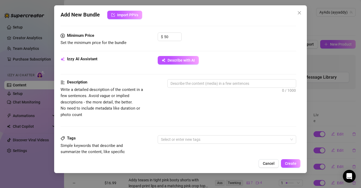
scroll to position [178, 0]
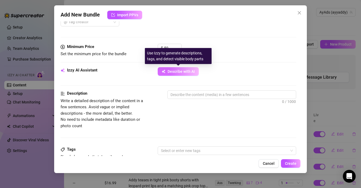
click at [175, 71] on span "Describe with AI" at bounding box center [180, 71] width 27 height 4
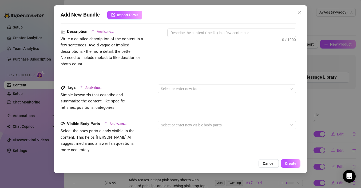
scroll to position [300, 0]
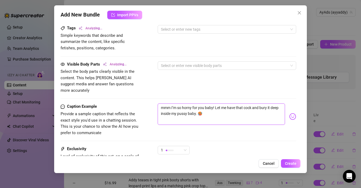
click at [201, 108] on textarea "mmm I’m so horny for you baby! Let me have that cock and bury it deep inside my…" at bounding box center [221, 113] width 127 height 21
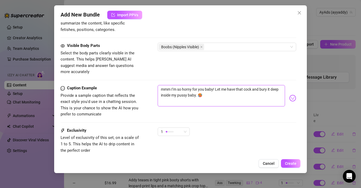
scroll to position [351, 0]
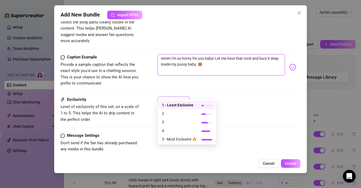
click at [182, 97] on span "1" at bounding box center [174, 101] width 26 height 8
click at [179, 129] on span "4" at bounding box center [179, 131] width 35 height 6
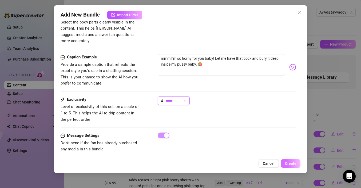
click at [298, 164] on button "Create" at bounding box center [290, 163] width 19 height 9
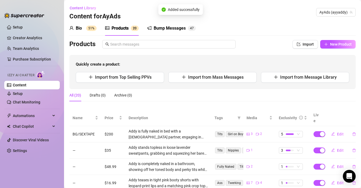
click at [169, 31] on div "Bump Messages" at bounding box center [170, 28] width 32 height 6
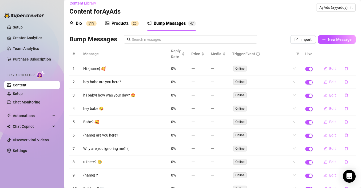
scroll to position [6, 0]
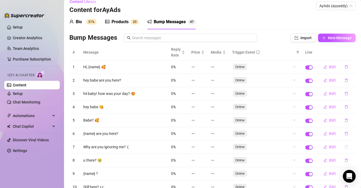
click at [348, 147] on button "button" at bounding box center [346, 147] width 12 height 9
click at [352, 132] on span "Yes" at bounding box center [352, 133] width 6 height 4
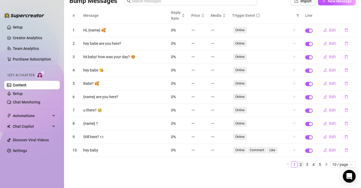
click at [301, 163] on link "2" at bounding box center [301, 165] width 6 height 6
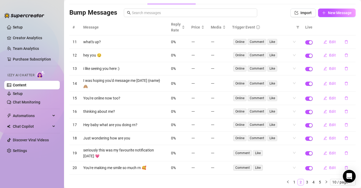
scroll to position [40, 0]
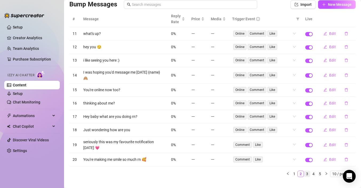
click at [307, 171] on link "3" at bounding box center [307, 174] width 6 height 6
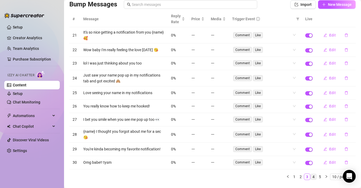
click at [313, 174] on link "4" at bounding box center [313, 177] width 6 height 6
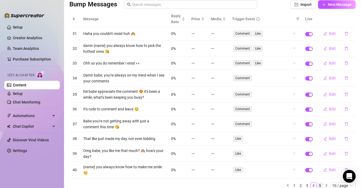
click at [319, 185] on link "5" at bounding box center [320, 186] width 6 height 6
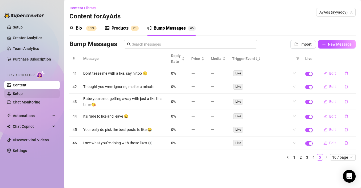
click at [23, 94] on link "Setup" at bounding box center [18, 93] width 10 height 4
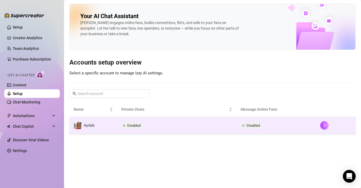
click at [256, 127] on span "Disabled" at bounding box center [252, 125] width 13 height 4
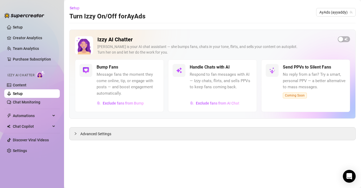
click at [131, 87] on span "Message fans the moment they come online, tip, or engage with posts — and boost…" at bounding box center [128, 83] width 63 height 25
click at [102, 140] on div "Advanced Settings" at bounding box center [213, 133] width 286 height 13
click at [103, 136] on span "Advanced Settings" at bounding box center [95, 134] width 31 height 6
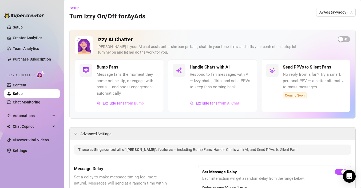
click at [341, 35] on div "Izzy AI Chatter [PERSON_NAME] is your AI chat assistant — she bumps fans, chats…" at bounding box center [212, 74] width 286 height 89
click at [341, 39] on div "button" at bounding box center [340, 39] width 5 height 5
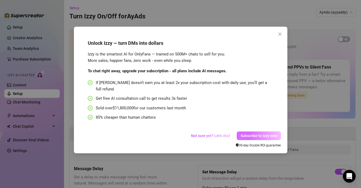
click at [250, 134] on span "Subscribe to Izzy now" at bounding box center [259, 136] width 36 height 4
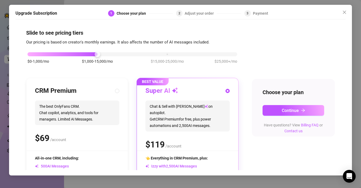
click at [349, 10] on div "Upgrade Subscription 1 Choose your plan 2 Adjust your order 3 Payment Slide to …" at bounding box center [180, 90] width 343 height 171
click at [343, 10] on icon "close" at bounding box center [344, 12] width 4 height 4
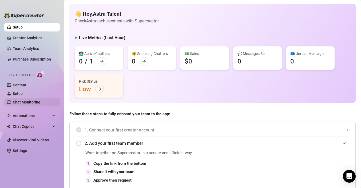
click at [25, 100] on link "Chat Monitoring" at bounding box center [26, 102] width 27 height 4
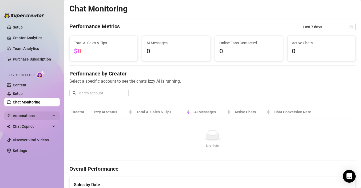
click at [25, 113] on span "Automations" at bounding box center [32, 115] width 38 height 9
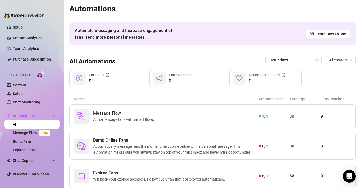
scroll to position [16, 0]
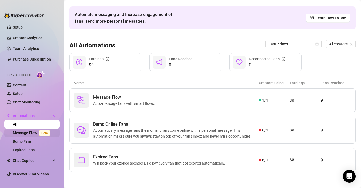
click at [32, 131] on link "Message Flow Beta" at bounding box center [32, 133] width 39 height 4
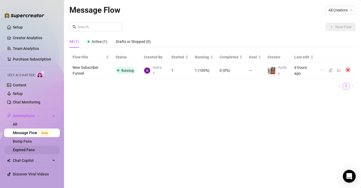
click at [30, 148] on link "Expired Fans" at bounding box center [24, 150] width 22 height 4
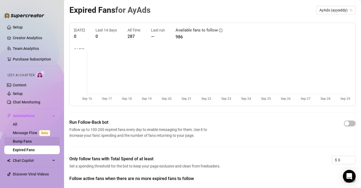
click at [30, 142] on link "Bump Fans" at bounding box center [22, 141] width 19 height 4
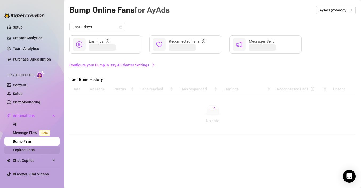
click at [29, 151] on link "Expired Fans" at bounding box center [24, 150] width 22 height 4
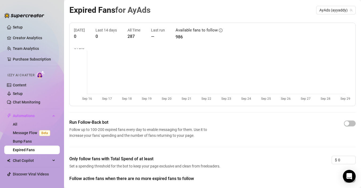
click at [342, 125] on div "Run Follow-Back bot Follow up to 100-200 expired fans every day to enable messa…" at bounding box center [212, 128] width 286 height 19
click at [347, 120] on div at bounding box center [350, 123] width 12 height 6
click at [347, 125] on div "button" at bounding box center [346, 123] width 5 height 5
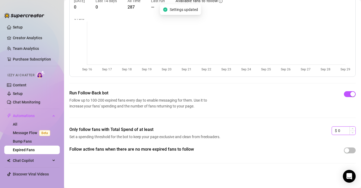
click at [342, 128] on input "0" at bounding box center [346, 131] width 17 height 8
click at [341, 131] on input "0" at bounding box center [346, 131] width 17 height 8
click at [339, 131] on input "0" at bounding box center [346, 131] width 17 height 8
click at [352, 129] on icon "up" at bounding box center [353, 129] width 2 height 2
click at [352, 130] on icon "up" at bounding box center [353, 129] width 2 height 2
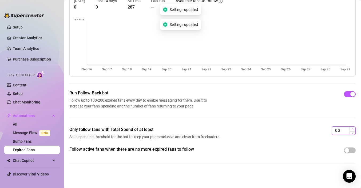
click at [352, 130] on icon "up" at bounding box center [353, 129] width 2 height 2
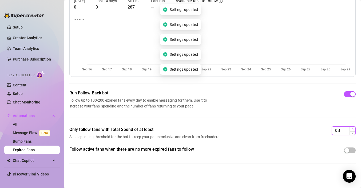
click at [352, 130] on icon "up" at bounding box center [353, 129] width 2 height 2
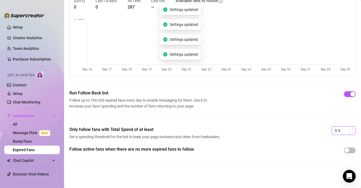
click at [352, 130] on icon "up" at bounding box center [353, 129] width 2 height 2
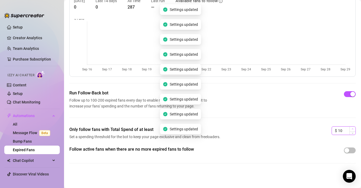
click at [352, 130] on icon "up" at bounding box center [353, 129] width 2 height 2
click at [267, 187] on main "Expired Fans for AyAds AyAds (ayyaddy) [DATE] 0 Last 14 days 0 All Time 287 Las…" at bounding box center [212, 79] width 297 height 217
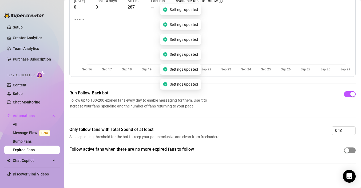
click at [348, 150] on div "button" at bounding box center [346, 150] width 5 height 5
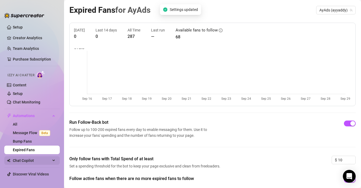
click at [35, 160] on span "Chat Copilot" at bounding box center [32, 160] width 38 height 9
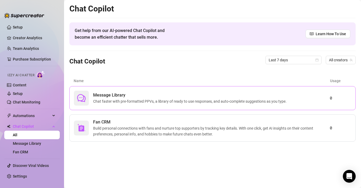
click at [114, 104] on span "Chat faster with pre-formatted PPVs, a library of ready to use responses, and a…" at bounding box center [190, 101] width 195 height 6
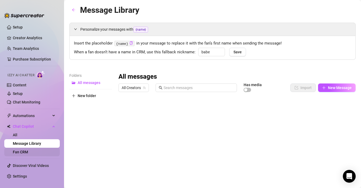
click at [28, 154] on link "Fan CRM" at bounding box center [20, 152] width 15 height 4
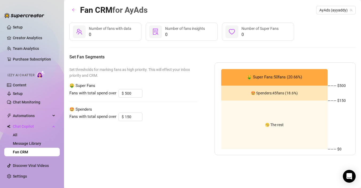
click at [266, 77] on span "🤑 Super Fans: 50 fans ( 20.66 %)" at bounding box center [274, 77] width 55 height 6
click at [15, 25] on link "Setup" at bounding box center [18, 27] width 10 height 4
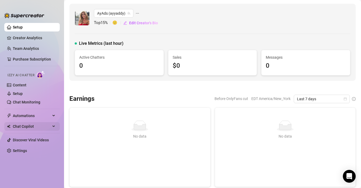
click at [23, 129] on span "Chat Copilot" at bounding box center [32, 126] width 38 height 9
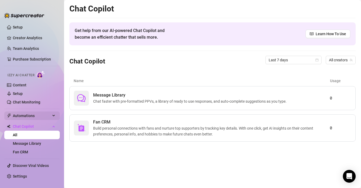
click at [21, 120] on span "Automations" at bounding box center [32, 115] width 38 height 9
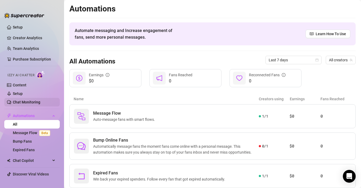
click at [18, 103] on link "Chat Monitoring" at bounding box center [26, 102] width 27 height 4
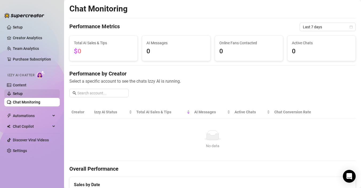
click at [20, 93] on link "Setup" at bounding box center [18, 93] width 10 height 4
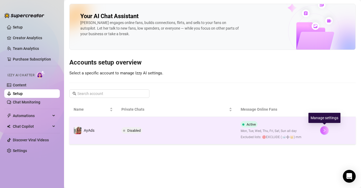
click at [324, 131] on icon "right" at bounding box center [325, 130] width 2 height 3
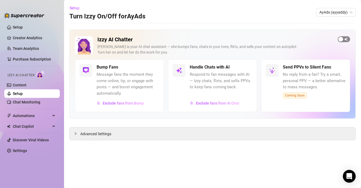
click at [348, 41] on span "button" at bounding box center [344, 39] width 12 height 6
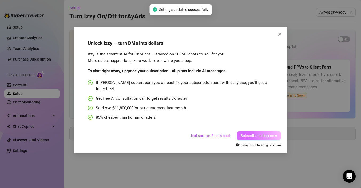
click at [253, 134] on span "Subscribe to Izzy now" at bounding box center [259, 136] width 36 height 4
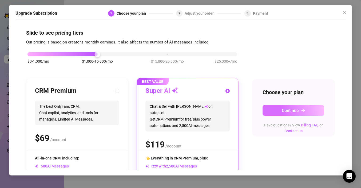
click at [294, 113] on button "Continue" at bounding box center [293, 110] width 62 height 11
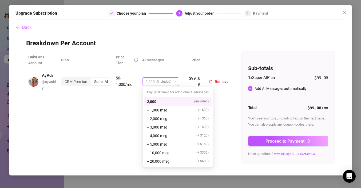
click at [167, 80] on span "(included)" at bounding box center [164, 82] width 14 height 8
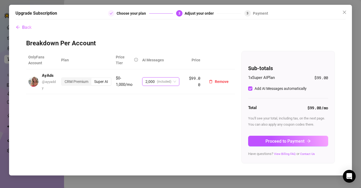
click at [167, 80] on span "(included)" at bounding box center [164, 82] width 14 height 8
click at [158, 81] on span "(included)" at bounding box center [164, 82] width 14 height 8
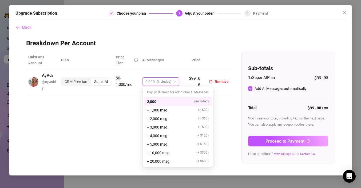
click at [158, 81] on span "(included)" at bounding box center [164, 82] width 14 height 8
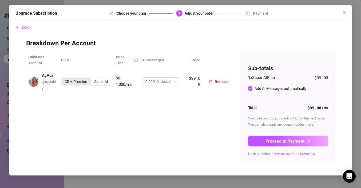
click at [84, 84] on div "CRM Premium" at bounding box center [77, 81] width 30 height 7
click at [63, 79] on input "CRM Premium" at bounding box center [63, 79] width 0 height 0
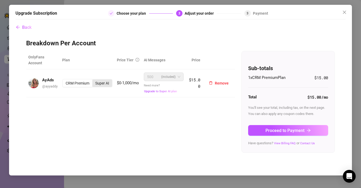
click at [103, 84] on div "Super AI" at bounding box center [102, 82] width 20 height 7
click at [94, 80] on input "Super AI" at bounding box center [94, 80] width 0 height 0
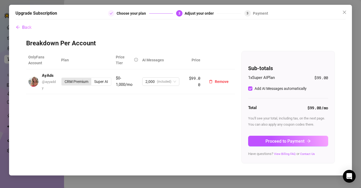
click at [83, 83] on div "CRM Premium" at bounding box center [77, 81] width 30 height 7
click at [63, 79] on input "CRM Premium" at bounding box center [63, 79] width 0 height 0
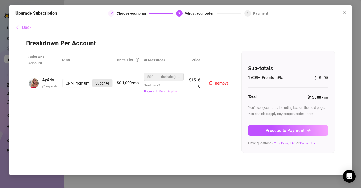
click at [109, 84] on div "Super AI" at bounding box center [102, 82] width 20 height 7
click at [94, 80] on input "Super AI" at bounding box center [94, 80] width 0 height 0
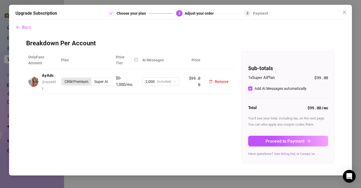
click at [75, 83] on div "CRM Premium" at bounding box center [77, 81] width 30 height 7
click at [63, 79] on input "CRM Premium" at bounding box center [63, 79] width 0 height 0
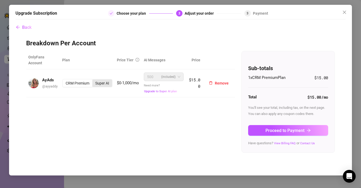
click at [97, 83] on div "Super AI" at bounding box center [102, 82] width 20 height 7
click at [94, 80] on input "Super AI" at bounding box center [94, 80] width 0 height 0
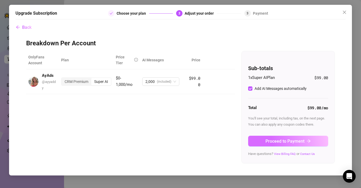
click at [289, 139] on span "Proceed to Payment" at bounding box center [284, 141] width 39 height 5
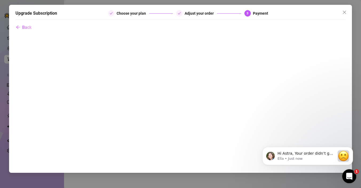
click at [344, 171] on div "Open Intercom Messenger" at bounding box center [349, 176] width 18 height 18
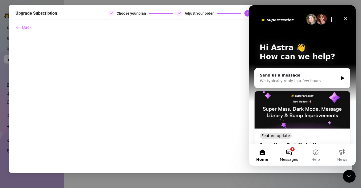
click at [286, 152] on button "1 Messages" at bounding box center [289, 154] width 27 height 21
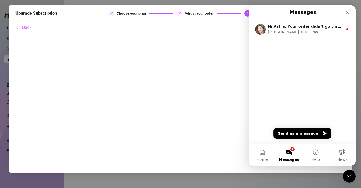
click at [292, 155] on button "1 Messages" at bounding box center [289, 154] width 27 height 21
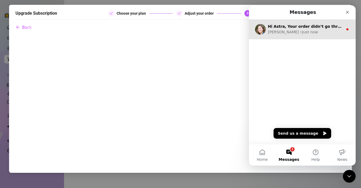
click at [313, 35] on div "[PERSON_NAME] • Just now" at bounding box center [305, 32] width 75 height 6
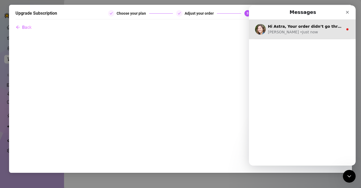
click at [302, 33] on div "[PERSON_NAME] • Just now" at bounding box center [305, 32] width 75 height 6
click at [304, 31] on div "[PERSON_NAME] • Just now" at bounding box center [305, 32] width 75 height 6
click at [298, 31] on div "[PERSON_NAME] • Just now" at bounding box center [305, 32] width 75 height 6
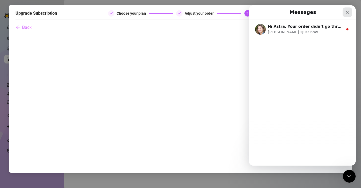
click at [349, 17] on nav "Messages" at bounding box center [302, 12] width 107 height 14
click at [349, 14] on icon "Close" at bounding box center [347, 12] width 4 height 4
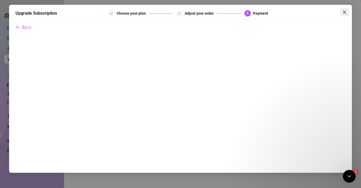
click at [342, 10] on icon "close" at bounding box center [344, 12] width 4 height 4
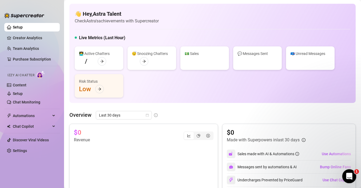
click at [351, 172] on div "Open Intercom Messenger" at bounding box center [349, 176] width 18 height 18
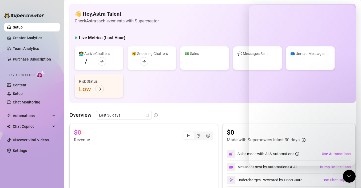
click at [227, 30] on div "👋 Hey, Astra Talent Check Astra's achievements with Supercreator Live Metrics (…" at bounding box center [212, 53] width 286 height 99
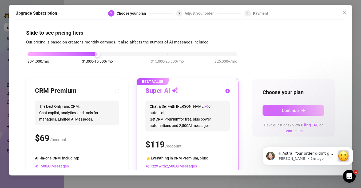
click at [273, 105] on button "Continue" at bounding box center [293, 110] width 62 height 11
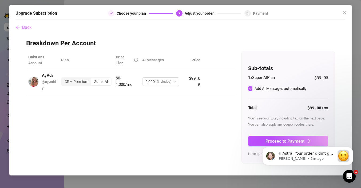
click at [277, 139] on body "Hi Astra, Your order didn’t go through :slightly_frowning_face: Unfortunately, …" at bounding box center [307, 154] width 102 height 33
click at [255, 140] on button "Proceed to Payment" at bounding box center [288, 141] width 80 height 11
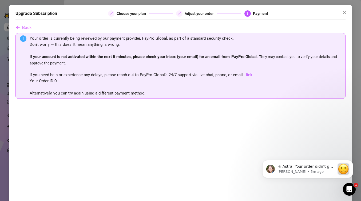
scroll to position [23, 0]
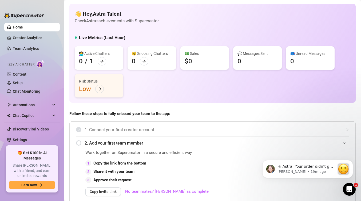
scroll to position [37, 0]
